Goal: Information Seeking & Learning: Learn about a topic

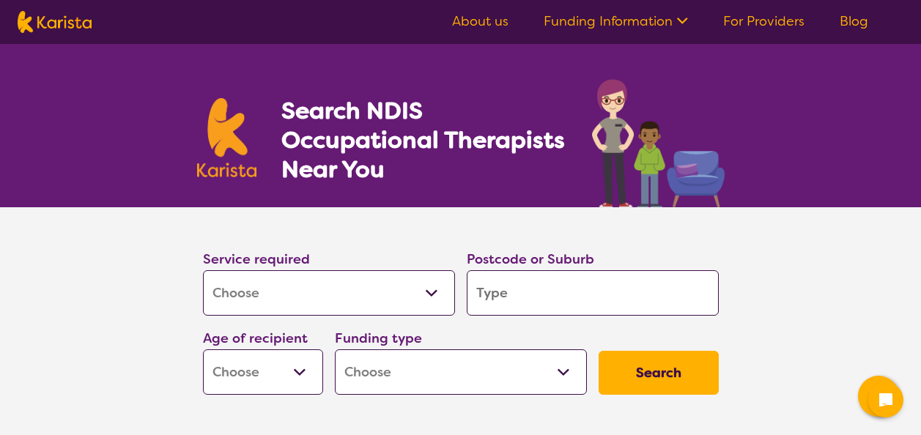
select select "[MEDICAL_DATA]"
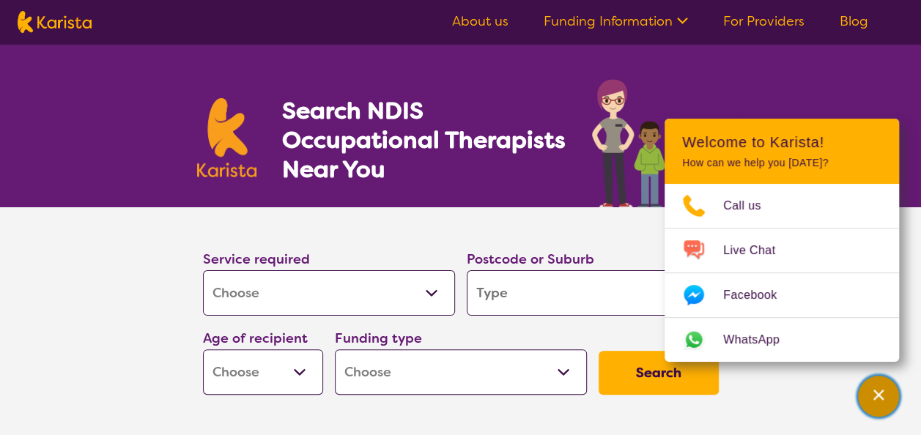
click at [882, 397] on icon "Channel Menu" at bounding box center [878, 395] width 15 height 15
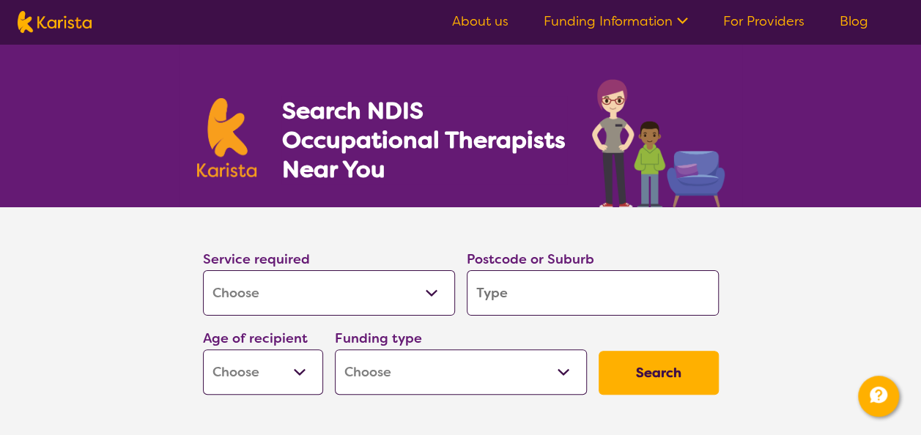
click at [528, 294] on input "search" at bounding box center [593, 292] width 252 height 45
type input "0"
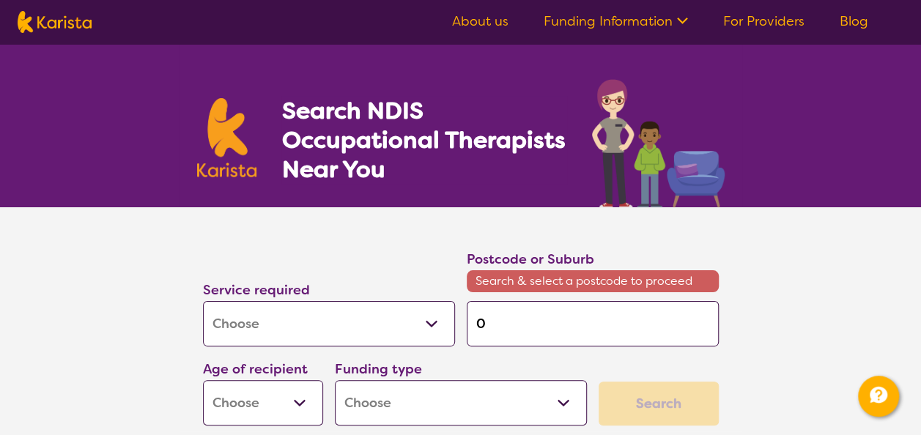
type input "08"
type input "081"
type input "0810"
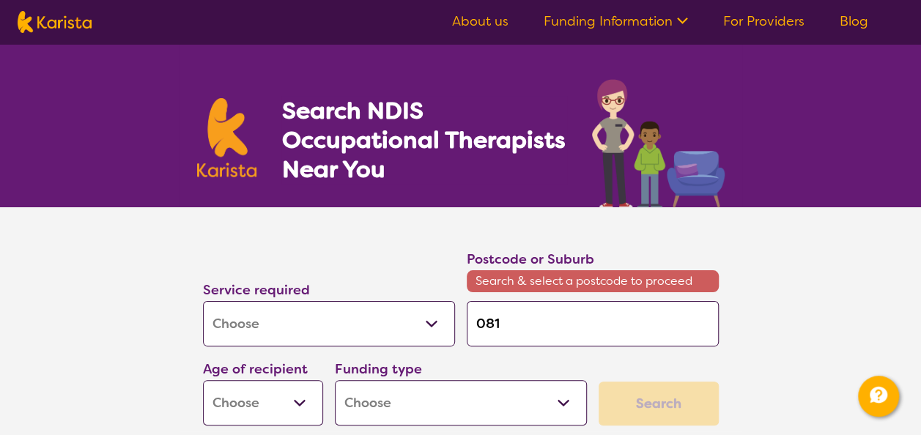
type input "0810"
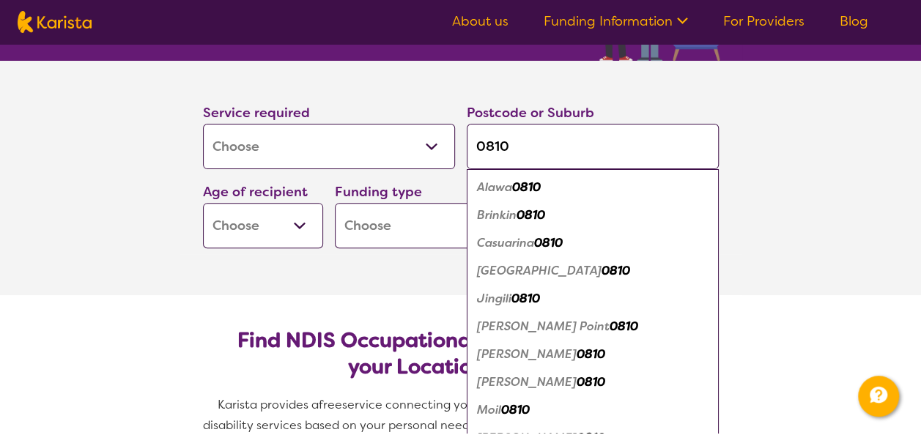
scroll to position [220, 0]
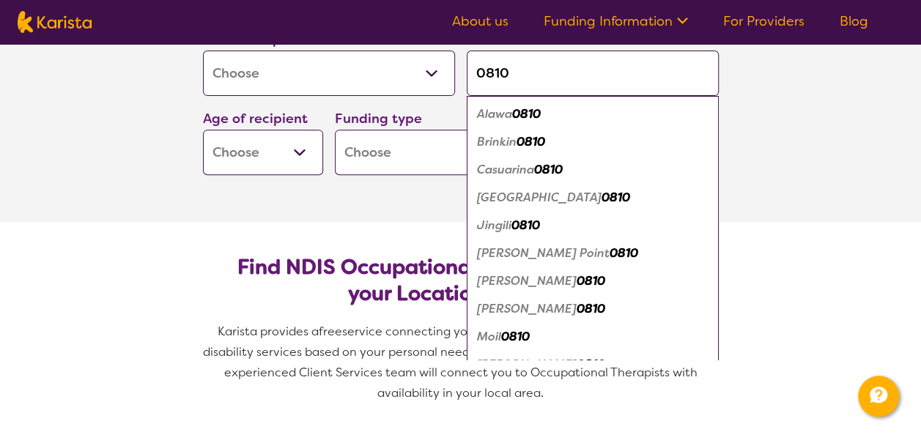
type input "0810"
click at [599, 131] on button "Search" at bounding box center [659, 153] width 120 height 44
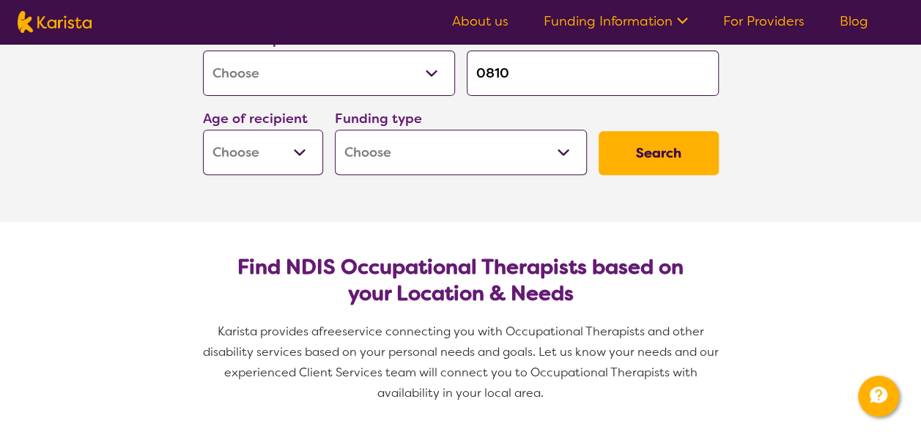
click at [307, 152] on select "Early Childhood - 0 to 9 Child - 10 to 11 Adolescent - 12 to 17 Adult - 18 to 6…" at bounding box center [263, 152] width 120 height 45
click at [572, 152] on select "Home Care Package (HCP) National Disability Insurance Scheme (NDIS) I don't know" at bounding box center [461, 152] width 252 height 45
click at [652, 155] on button "Search" at bounding box center [659, 153] width 120 height 44
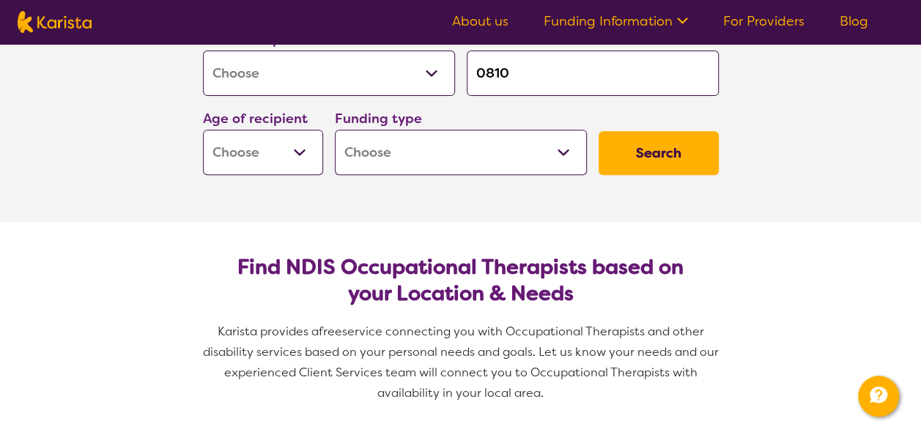
click at [309, 147] on select "Early Childhood - 0 to 9 Child - 10 to 11 Adolescent - 12 to 17 Adult - 18 to 6…" at bounding box center [263, 152] width 120 height 45
select select "AD"
click at [203, 130] on select "Early Childhood - 0 to 9 Child - 10 to 11 Adolescent - 12 to 17 Adult - 18 to 6…" at bounding box center [263, 152] width 120 height 45
select select "AD"
click at [643, 150] on button "Search" at bounding box center [659, 153] width 120 height 44
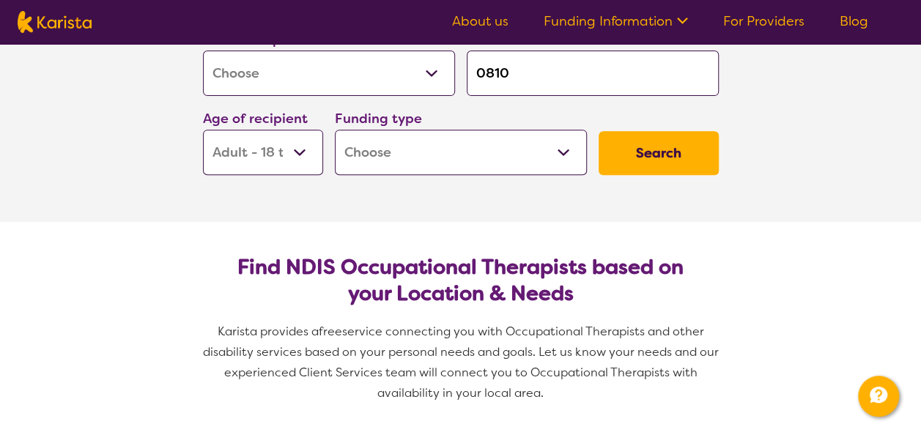
click at [570, 151] on select "Home Care Package (HCP) National Disability Insurance Scheme (NDIS) I don't know" at bounding box center [461, 152] width 252 height 45
click at [335, 130] on select "Home Care Package (HCP) National Disability Insurance Scheme (NDIS) I don't know" at bounding box center [461, 152] width 252 height 45
click at [652, 151] on button "Search" at bounding box center [659, 153] width 120 height 44
click at [556, 155] on select "Home Care Package (HCP) National Disability Insurance Scheme (NDIS) I don't know" at bounding box center [461, 152] width 252 height 45
select select "NDIS"
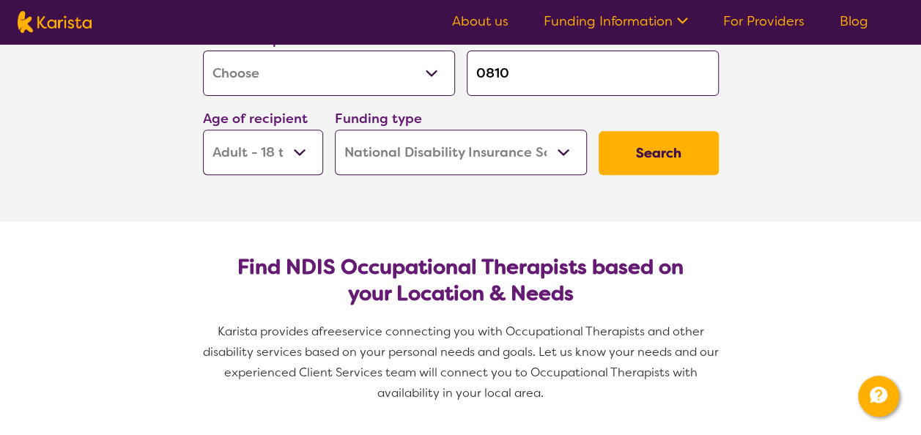
click at [335, 130] on select "Home Care Package (HCP) National Disability Insurance Scheme (NDIS) I don't know" at bounding box center [461, 152] width 252 height 45
select select "NDIS"
click at [687, 142] on button "Search" at bounding box center [659, 153] width 120 height 44
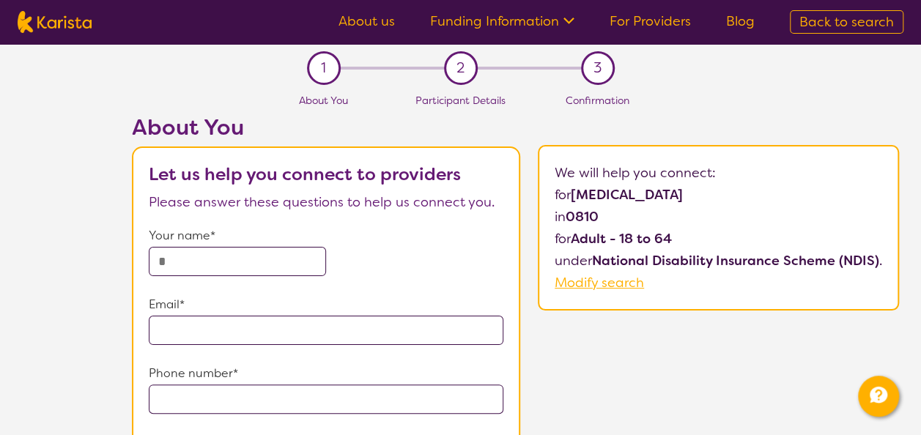
scroll to position [220, 0]
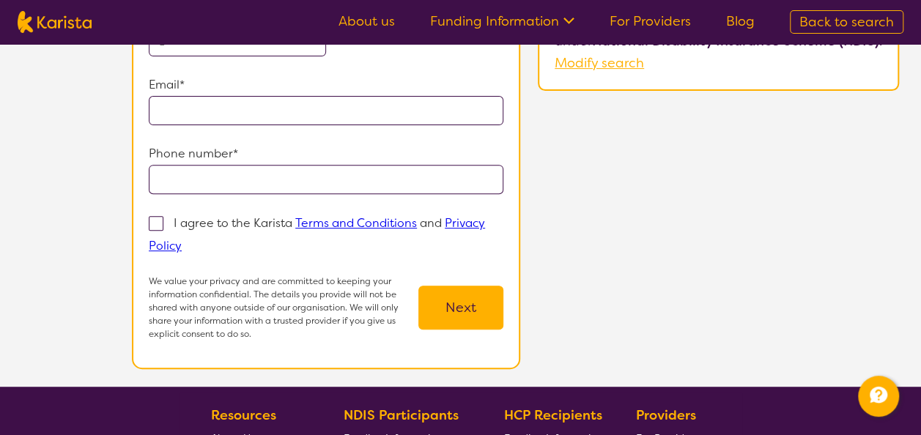
select select "[MEDICAL_DATA]"
select select "AD"
select select "NDIS"
select select "[MEDICAL_DATA]"
select select "AD"
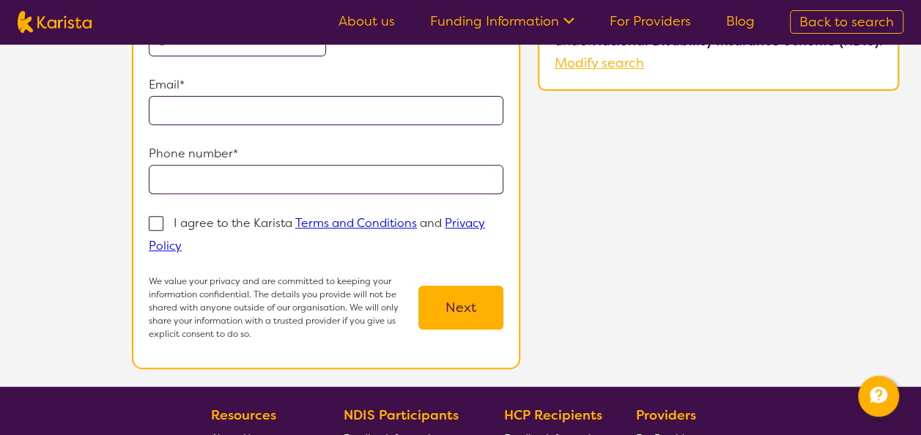
select select "NDIS"
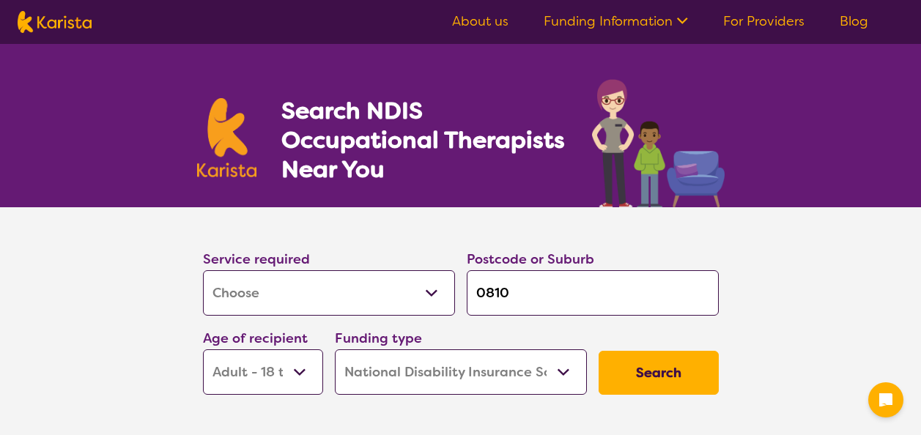
select select "[MEDICAL_DATA]"
select select "AD"
select select "NDIS"
select select "[MEDICAL_DATA]"
select select "AD"
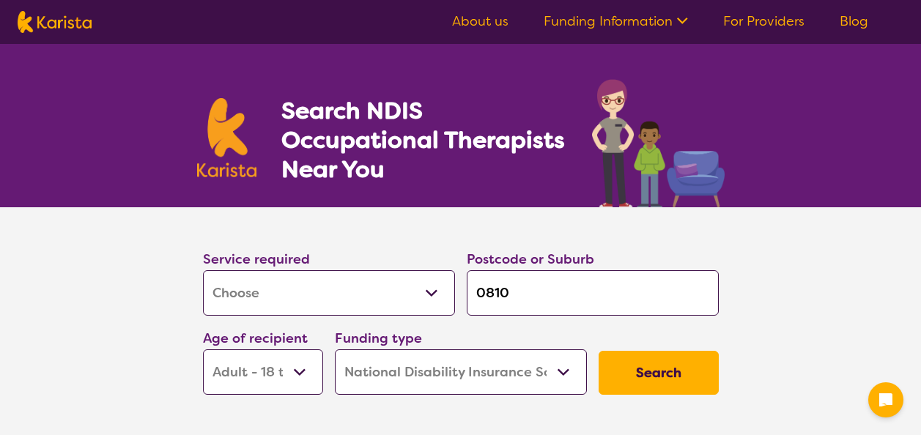
select select "NDIS"
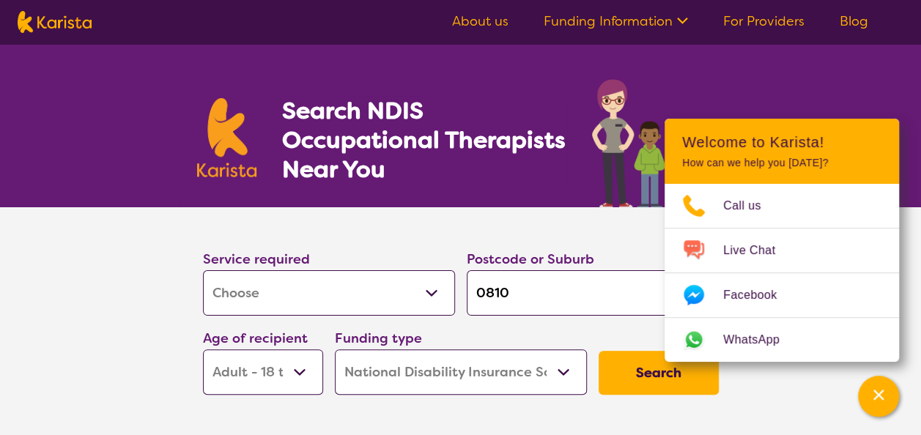
click at [473, 28] on link "About us" at bounding box center [480, 21] width 56 height 18
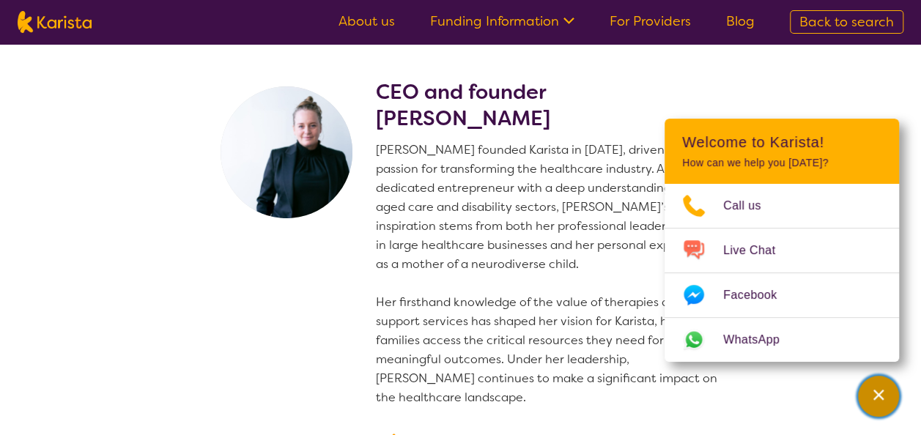
click at [887, 402] on div "Channel Menu" at bounding box center [878, 396] width 29 height 32
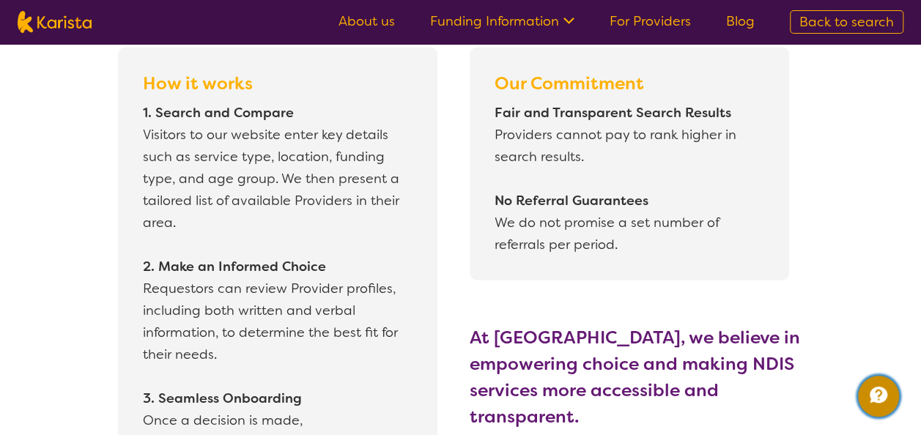
scroll to position [1319, 0]
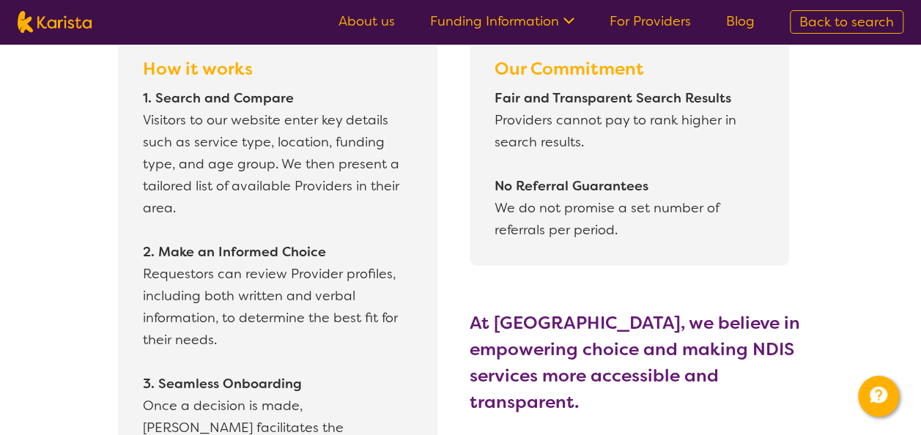
click at [471, 23] on link "Funding Information" at bounding box center [502, 21] width 144 height 18
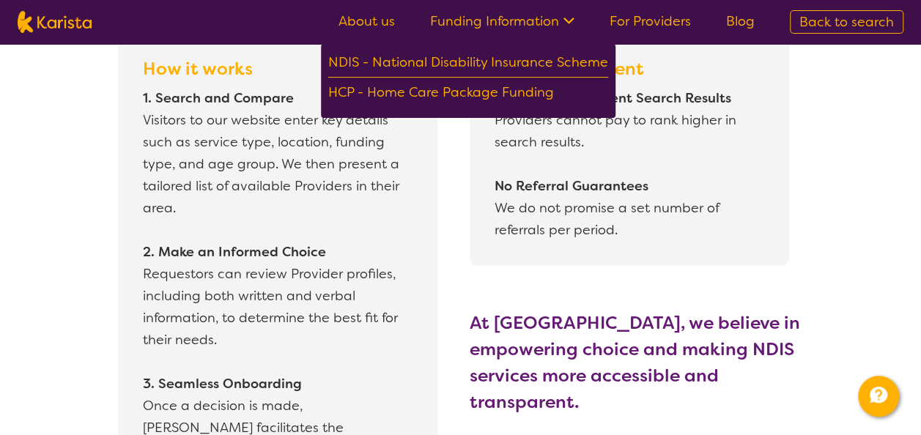
click at [471, 23] on link "Funding Information" at bounding box center [502, 21] width 144 height 18
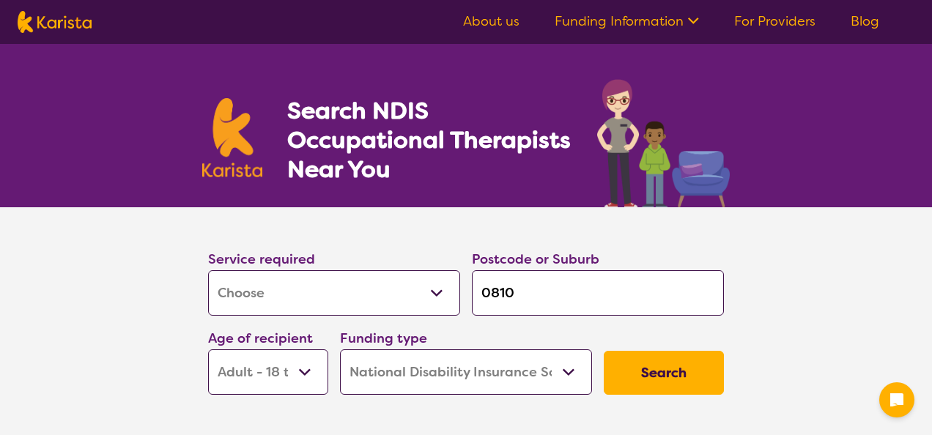
select select "[MEDICAL_DATA]"
select select "AD"
select select "NDIS"
select select "[MEDICAL_DATA]"
select select "AD"
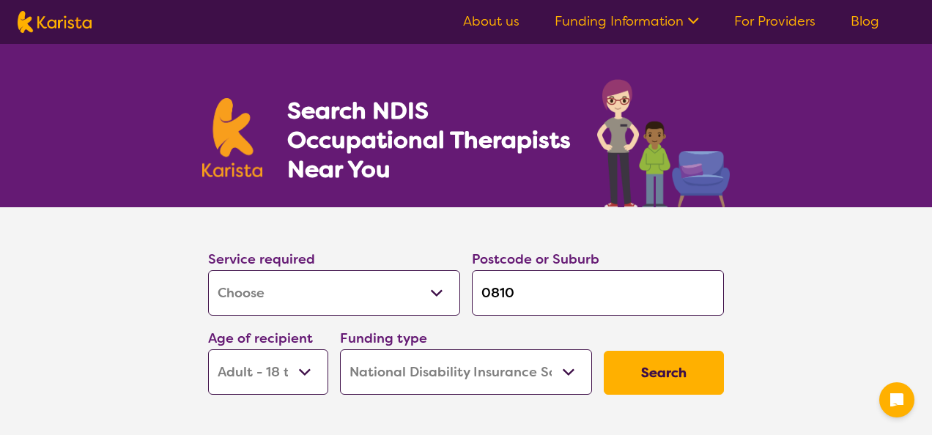
select select "NDIS"
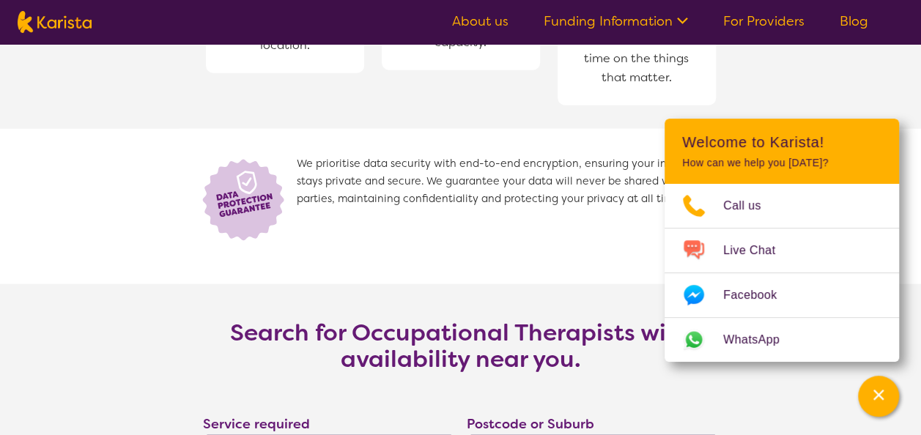
scroll to position [1906, 0]
